Goal: Task Accomplishment & Management: Manage account settings

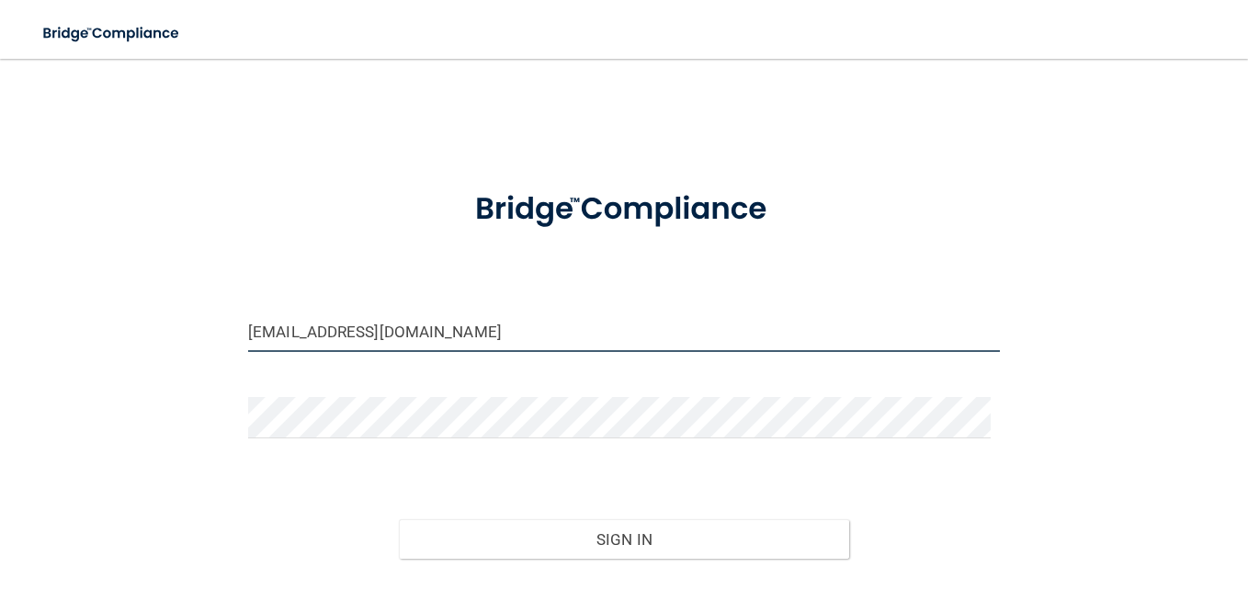
drag, startPoint x: 386, startPoint y: 344, endPoint x: 440, endPoint y: 334, distance: 55.2
click at [198, 347] on div "[EMAIL_ADDRESS][DOMAIN_NAME] Invalid email/password. You don't have permission …" at bounding box center [624, 364] width 1175 height 574
drag, startPoint x: 450, startPoint y: 330, endPoint x: 431, endPoint y: 334, distance: 19.6
click at [445, 328] on input "[EMAIL_ADDRESS][DOMAIN_NAME]" at bounding box center [624, 331] width 752 height 41
click at [303, 332] on input "[EMAIL_ADDRESS][DOMAIN_NAME]" at bounding box center [624, 331] width 752 height 41
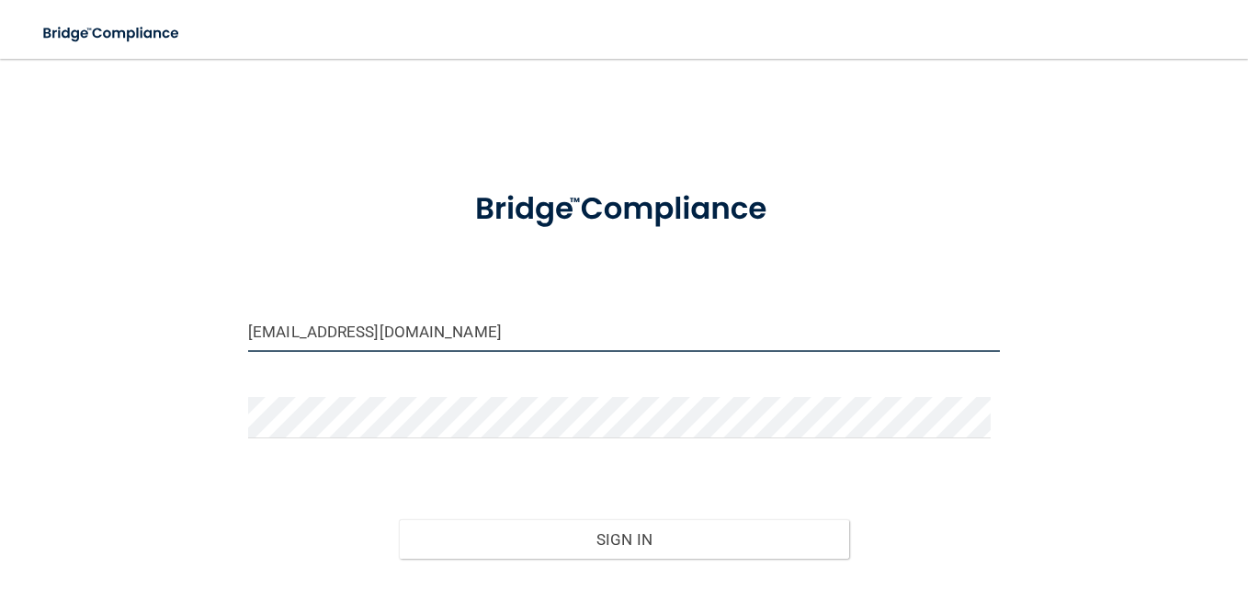
type input "[EMAIL_ADDRESS][DOMAIN_NAME]"
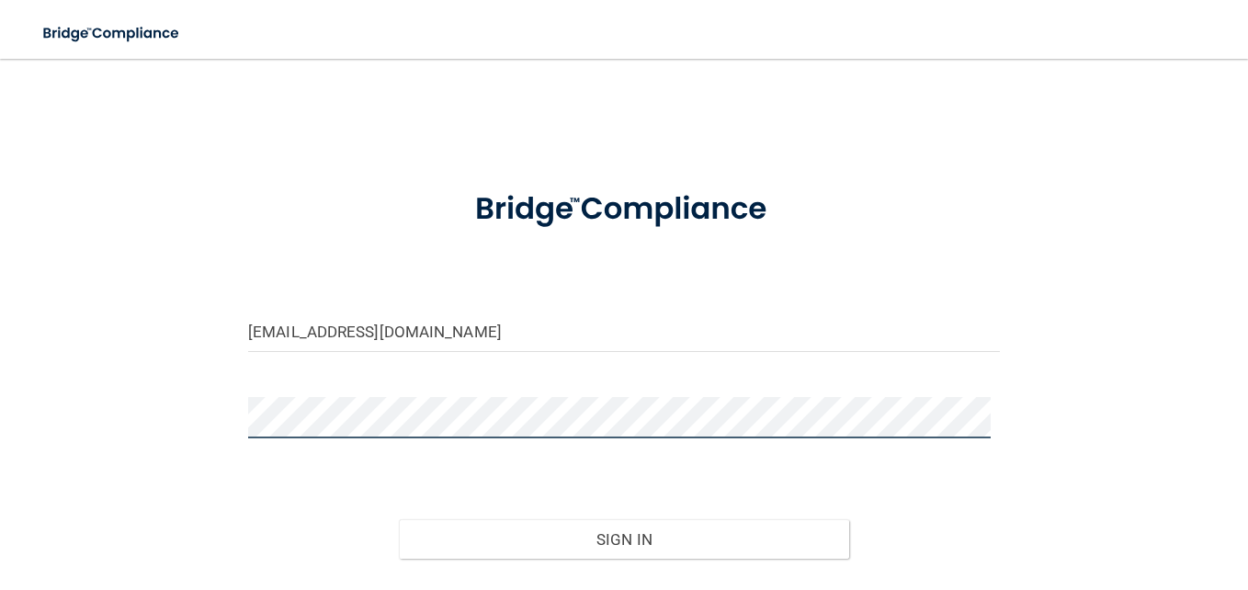
click at [183, 402] on div "[EMAIL_ADDRESS][DOMAIN_NAME] Invalid email/password. You don't have permission …" at bounding box center [624, 364] width 1175 height 574
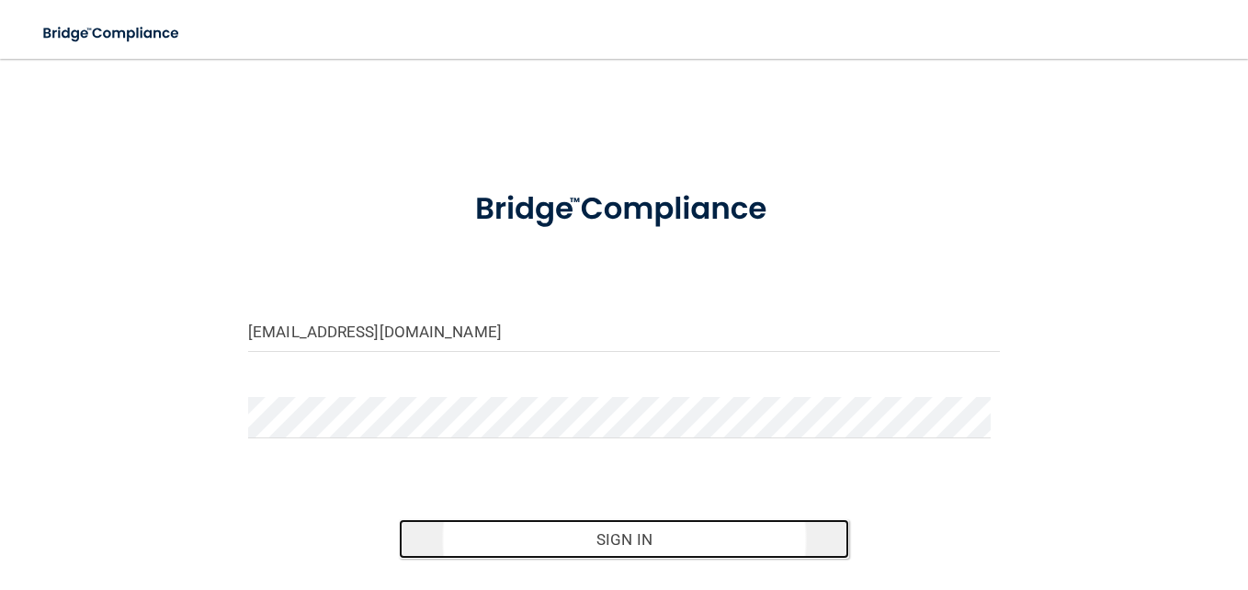
click at [640, 546] on button "Sign In" at bounding box center [624, 539] width 451 height 40
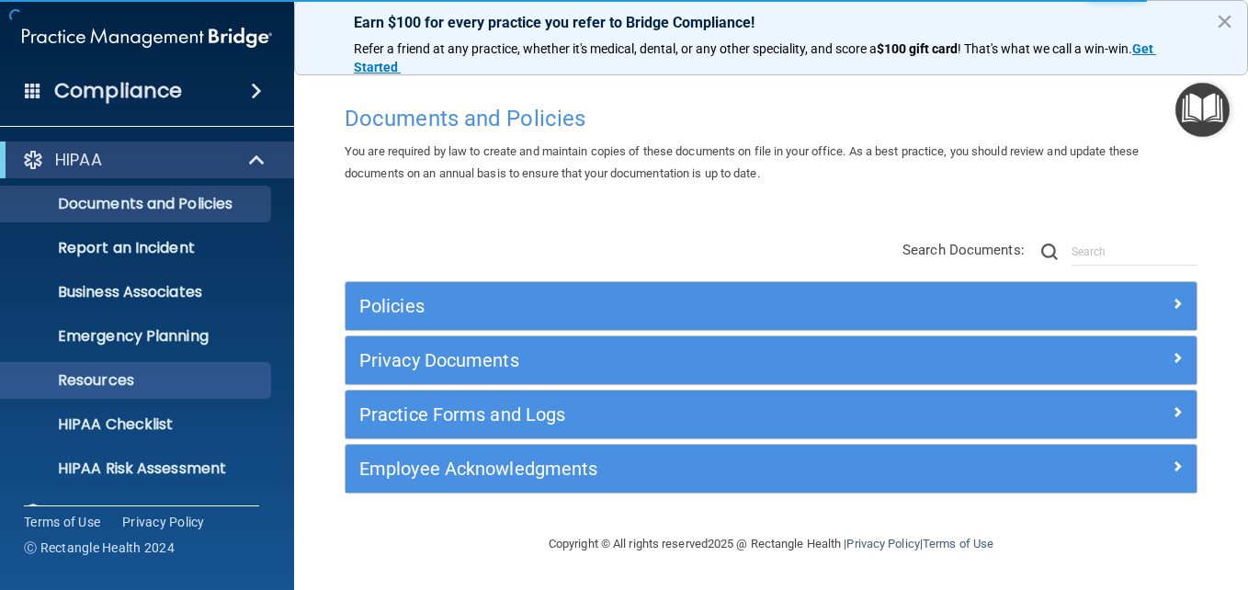
scroll to position [173, 0]
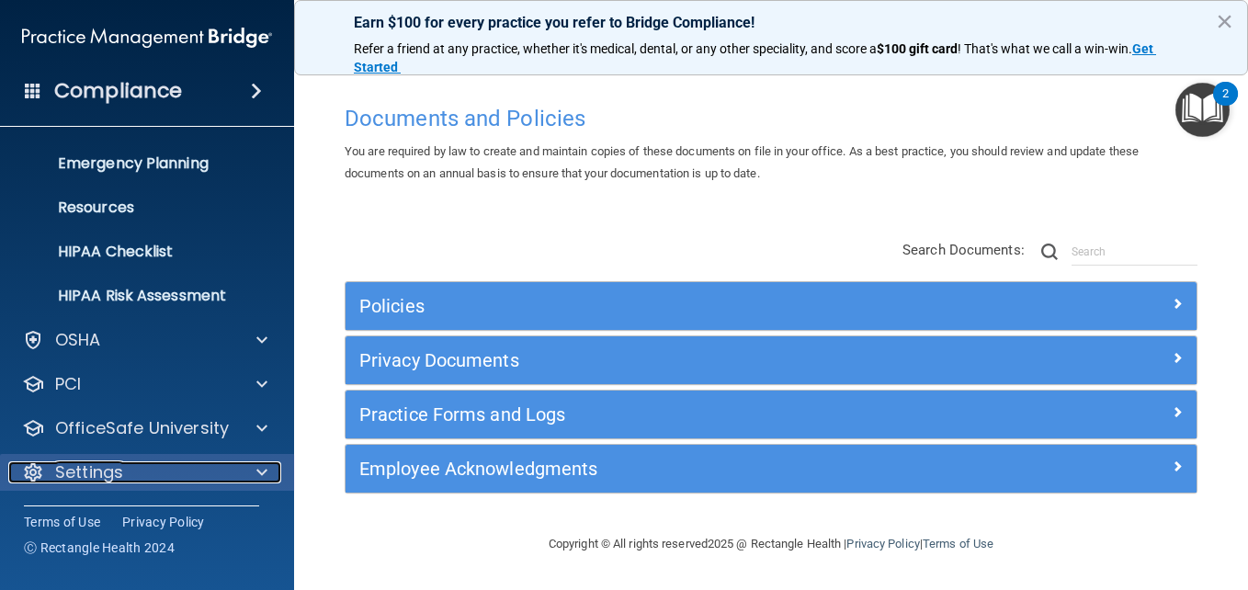
click at [112, 472] on p "Settings" at bounding box center [89, 472] width 68 height 22
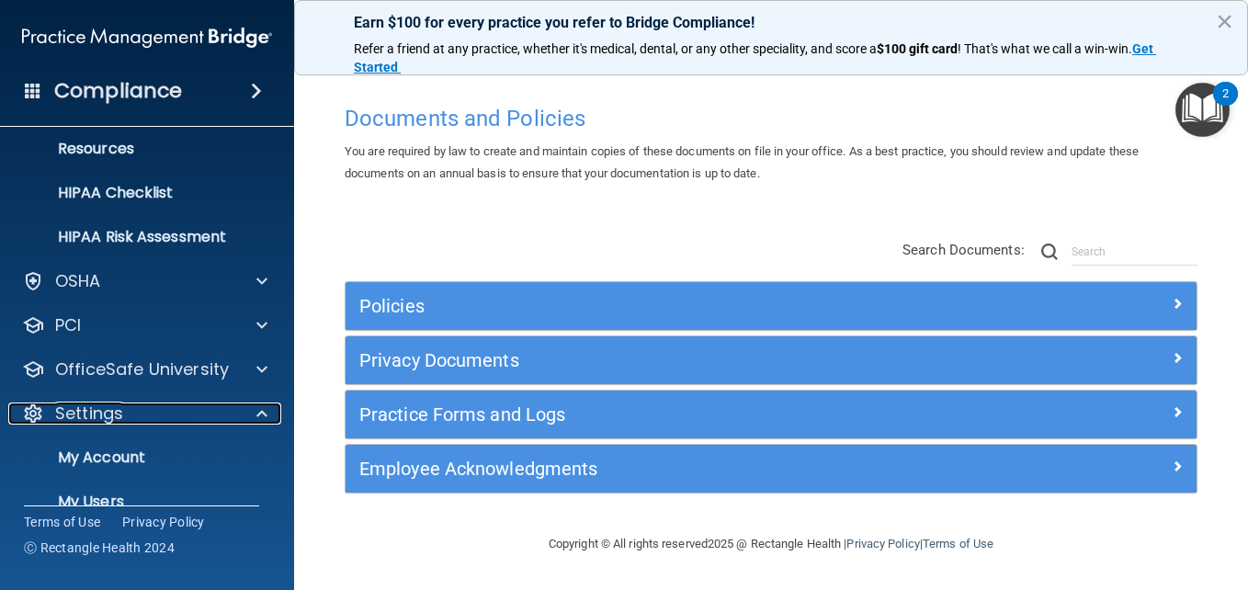
scroll to position [349, 0]
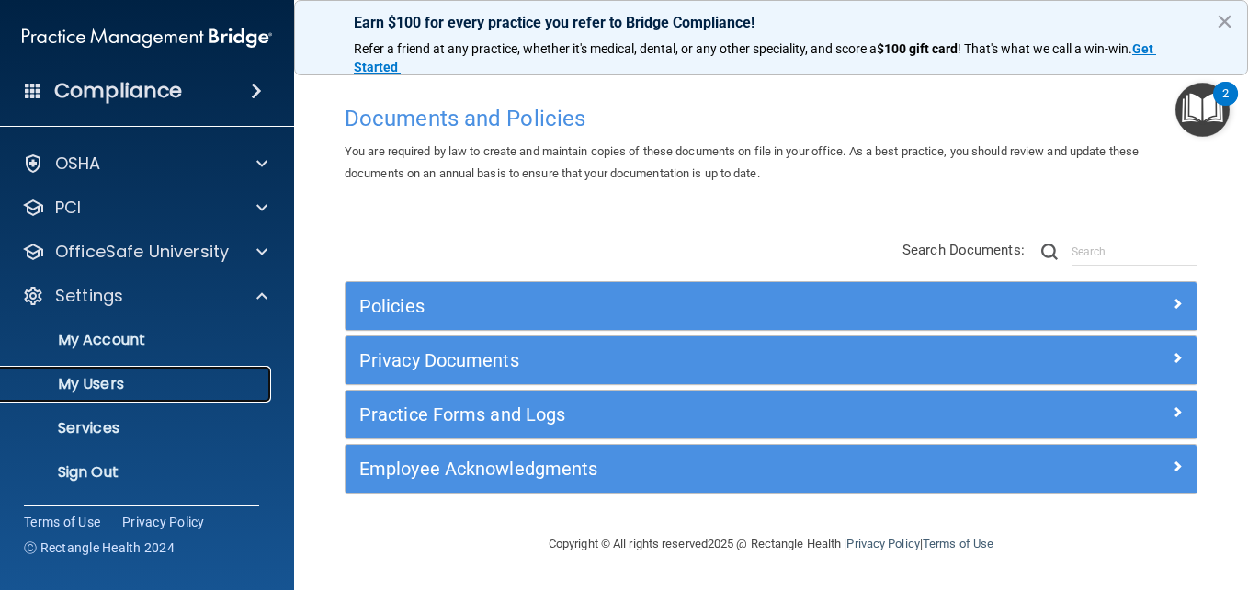
click at [97, 383] on p "My Users" at bounding box center [137, 384] width 251 height 18
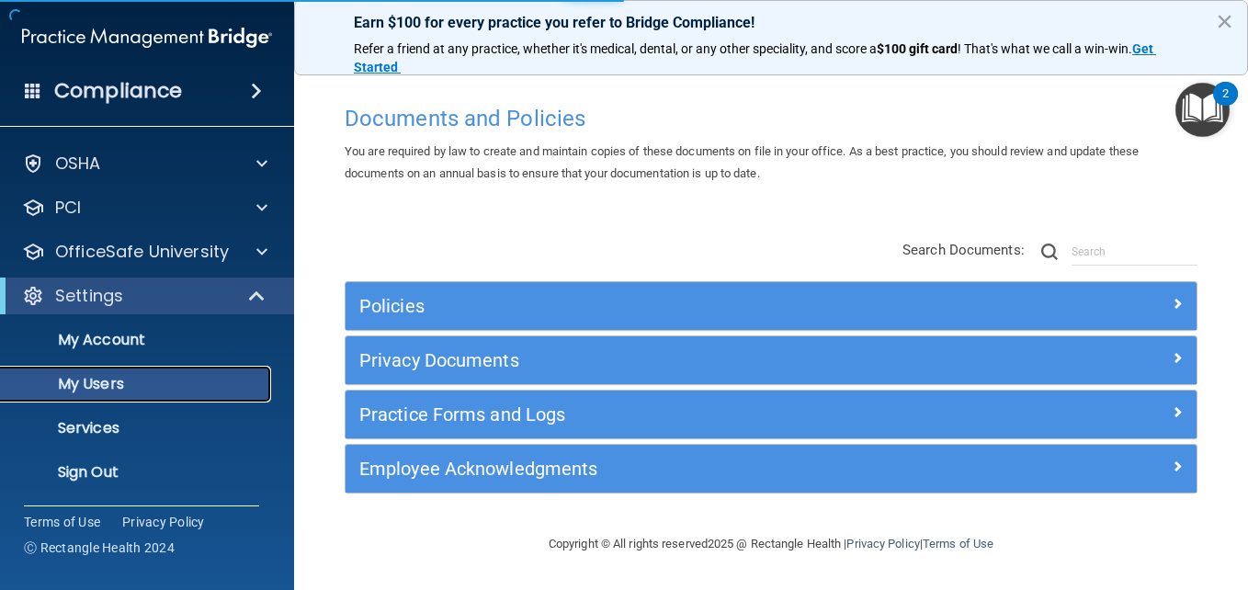
scroll to position [40, 0]
click at [119, 386] on p "My Users" at bounding box center [137, 384] width 251 height 18
select select "20"
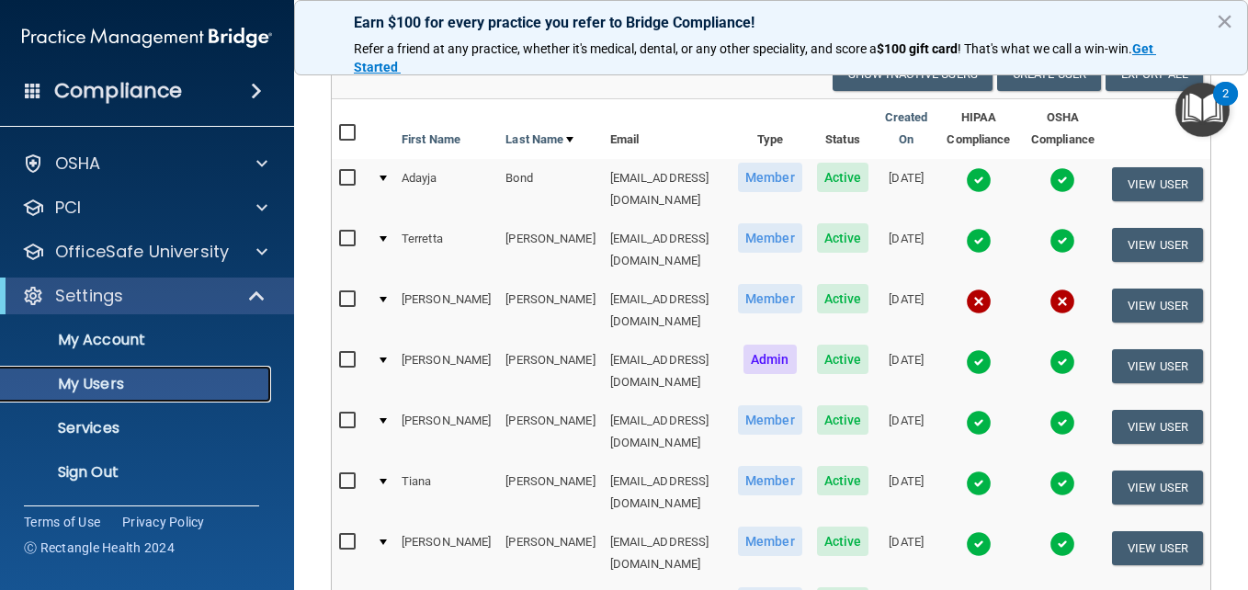
scroll to position [184, 0]
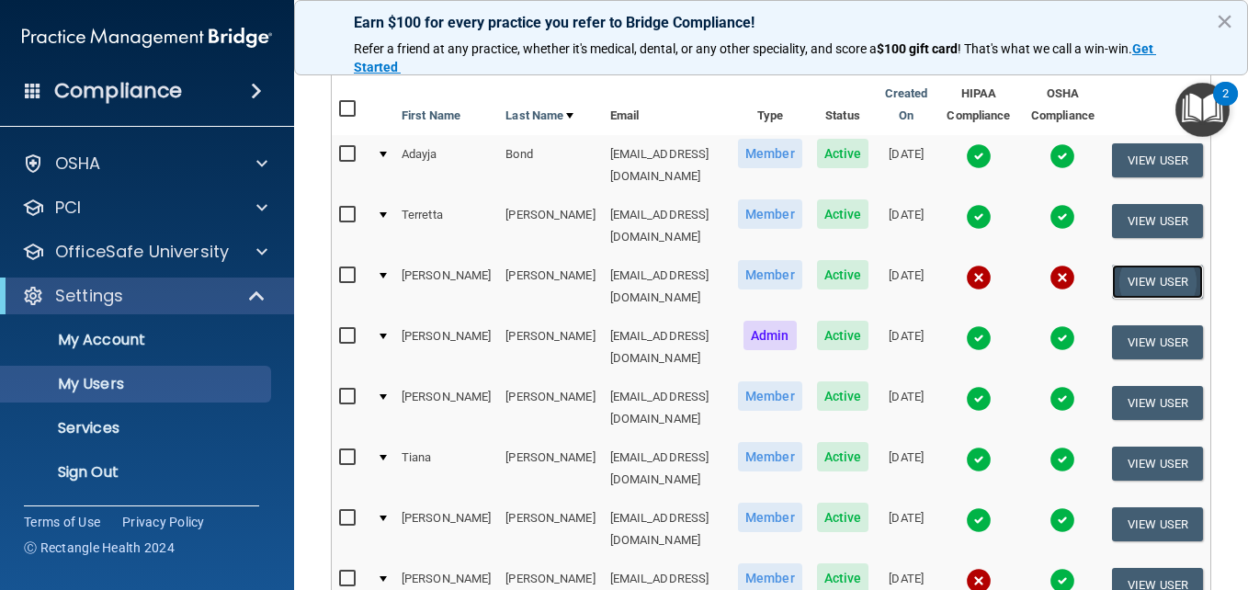
click at [1128, 265] on button "View User" at bounding box center [1157, 282] width 91 height 34
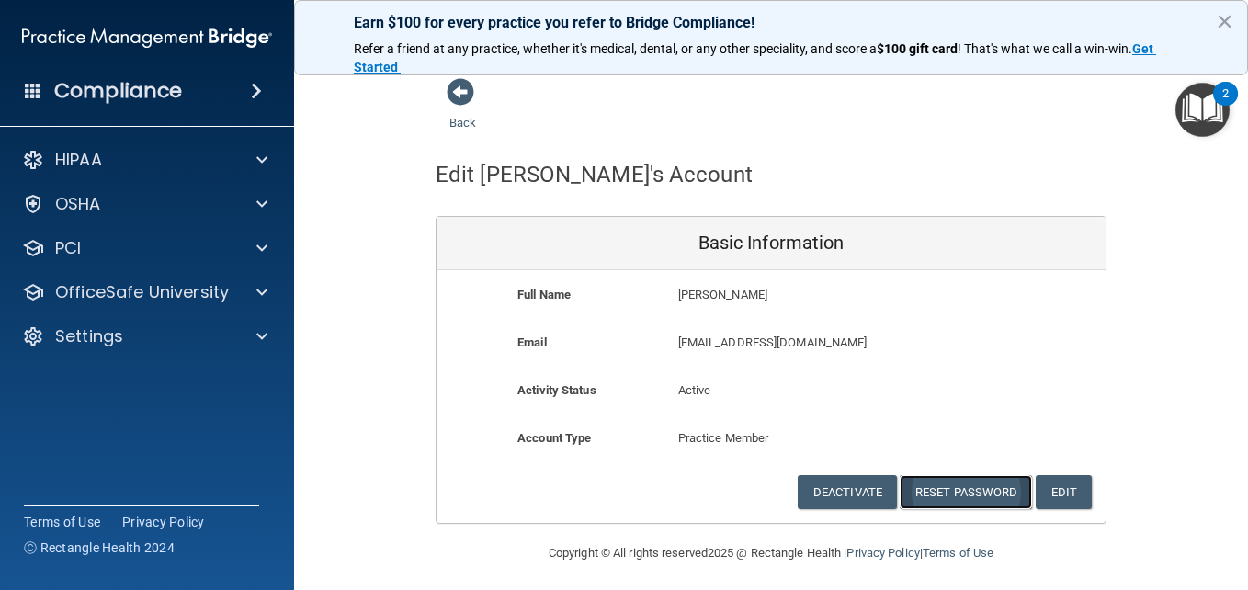
click at [965, 495] on button "Reset Password" at bounding box center [966, 492] width 132 height 34
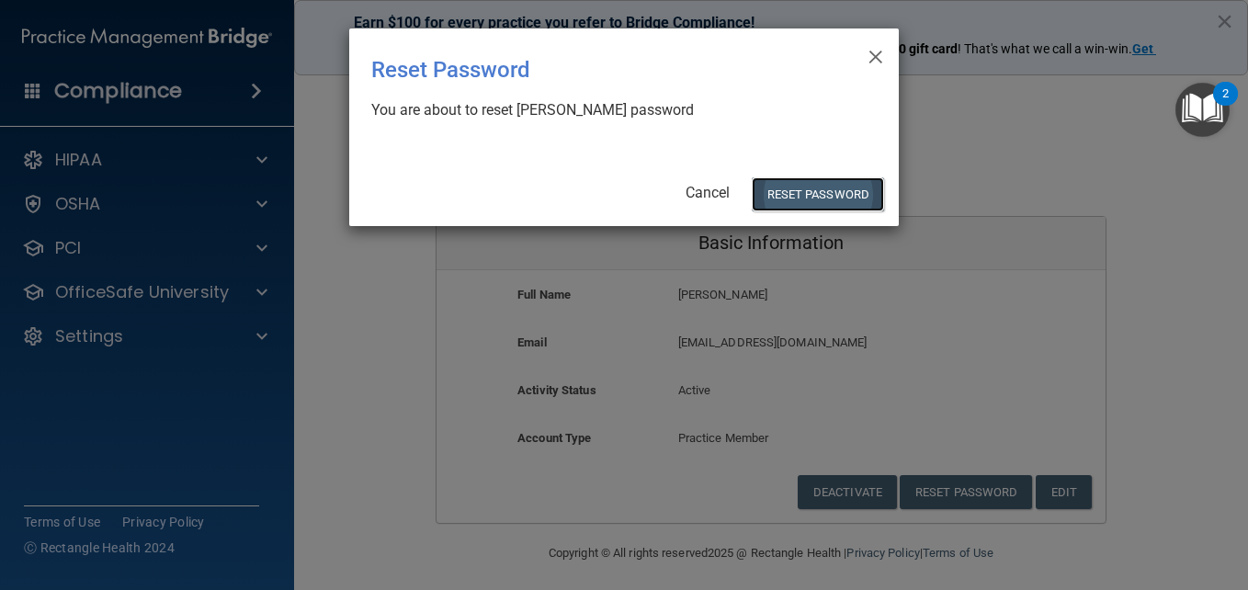
click at [820, 201] on button "Reset Password" at bounding box center [818, 194] width 132 height 34
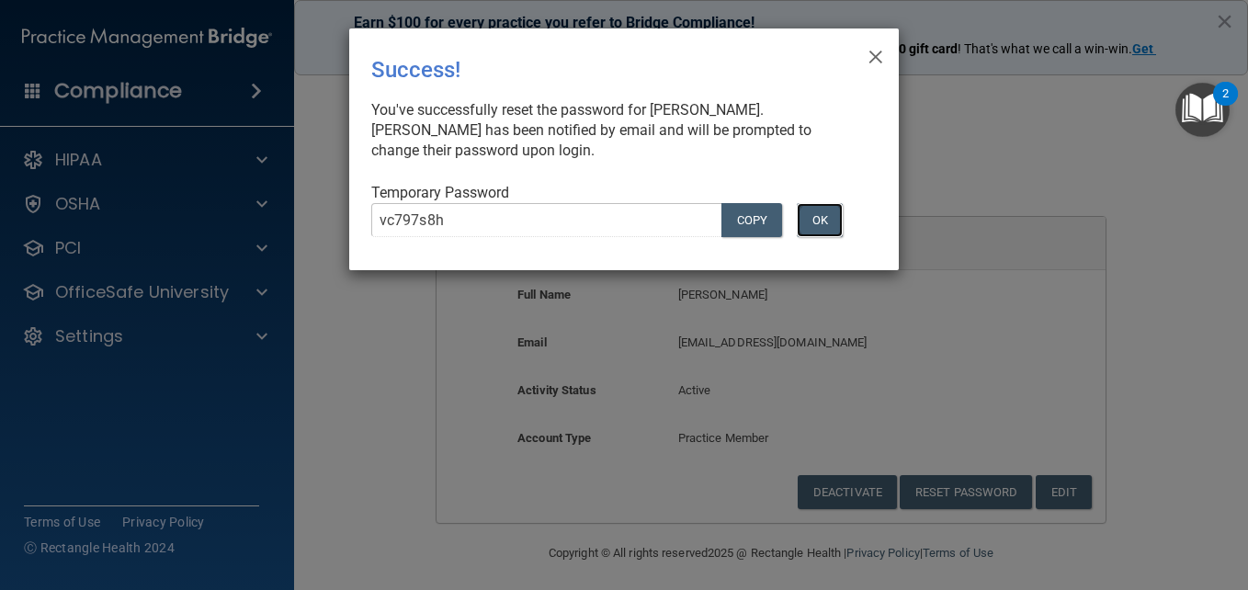
click at [816, 231] on button "OK" at bounding box center [820, 220] width 46 height 34
